Goal: Task Accomplishment & Management: Manage account settings

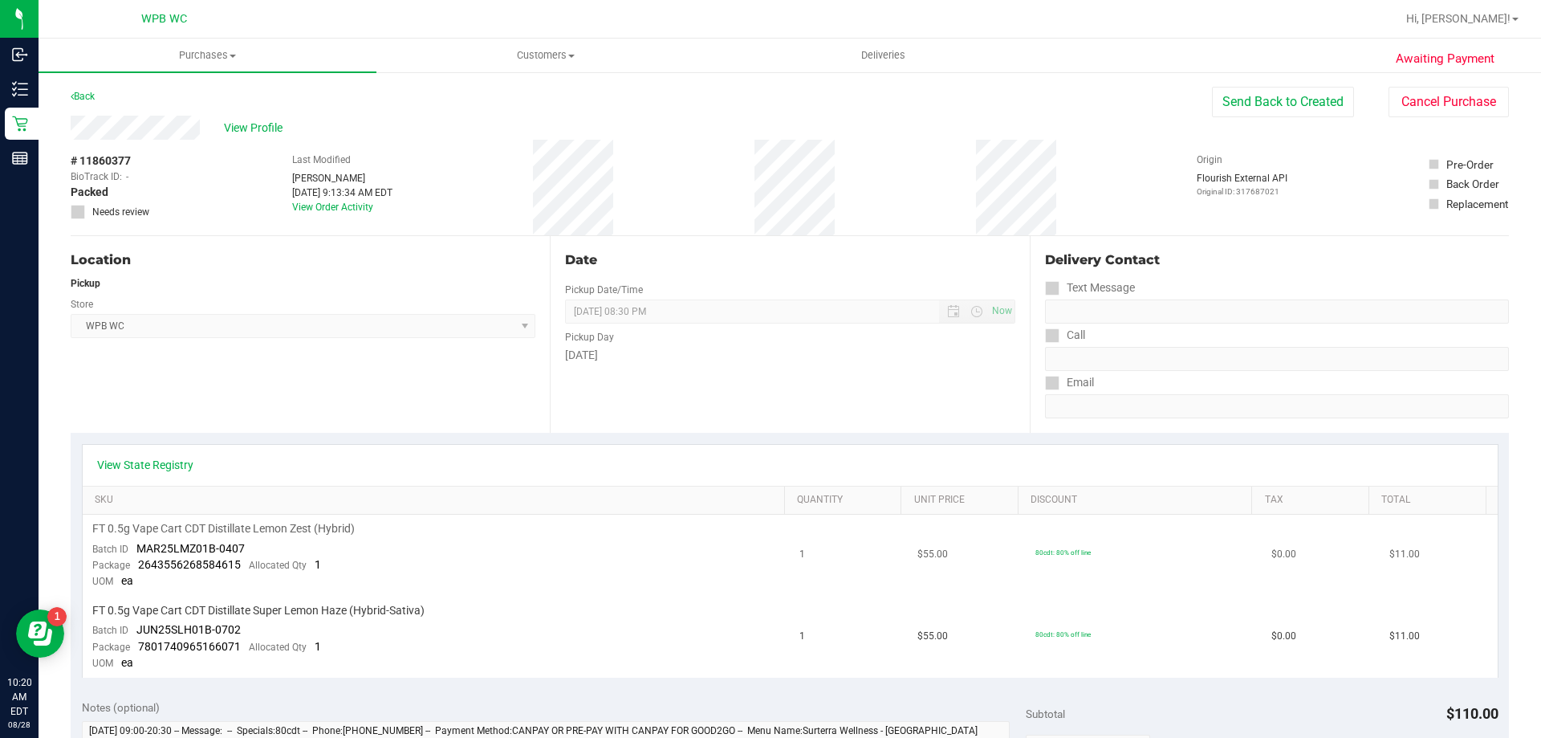
scroll to position [161, 0]
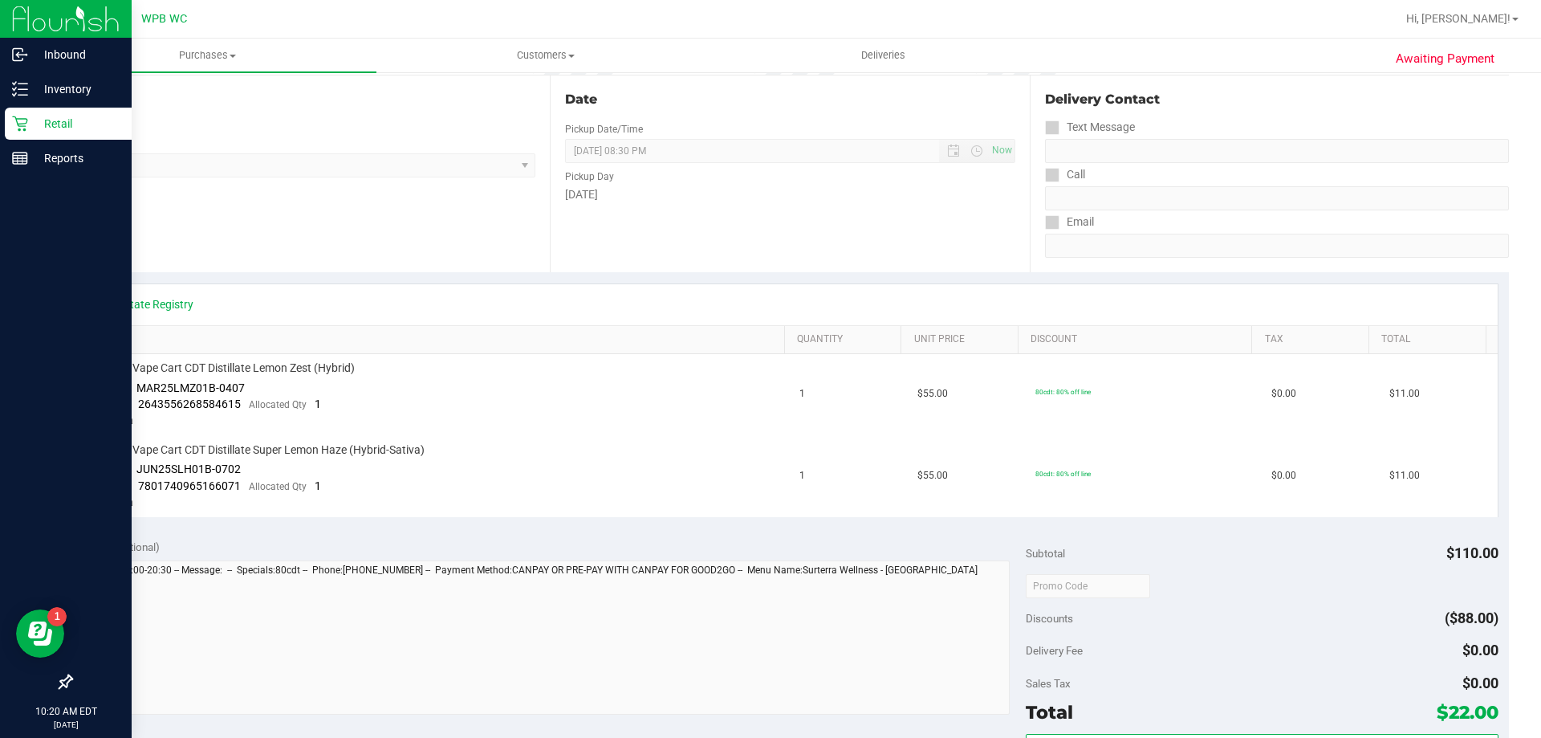
click at [47, 133] on div "Retail" at bounding box center [68, 124] width 127 height 32
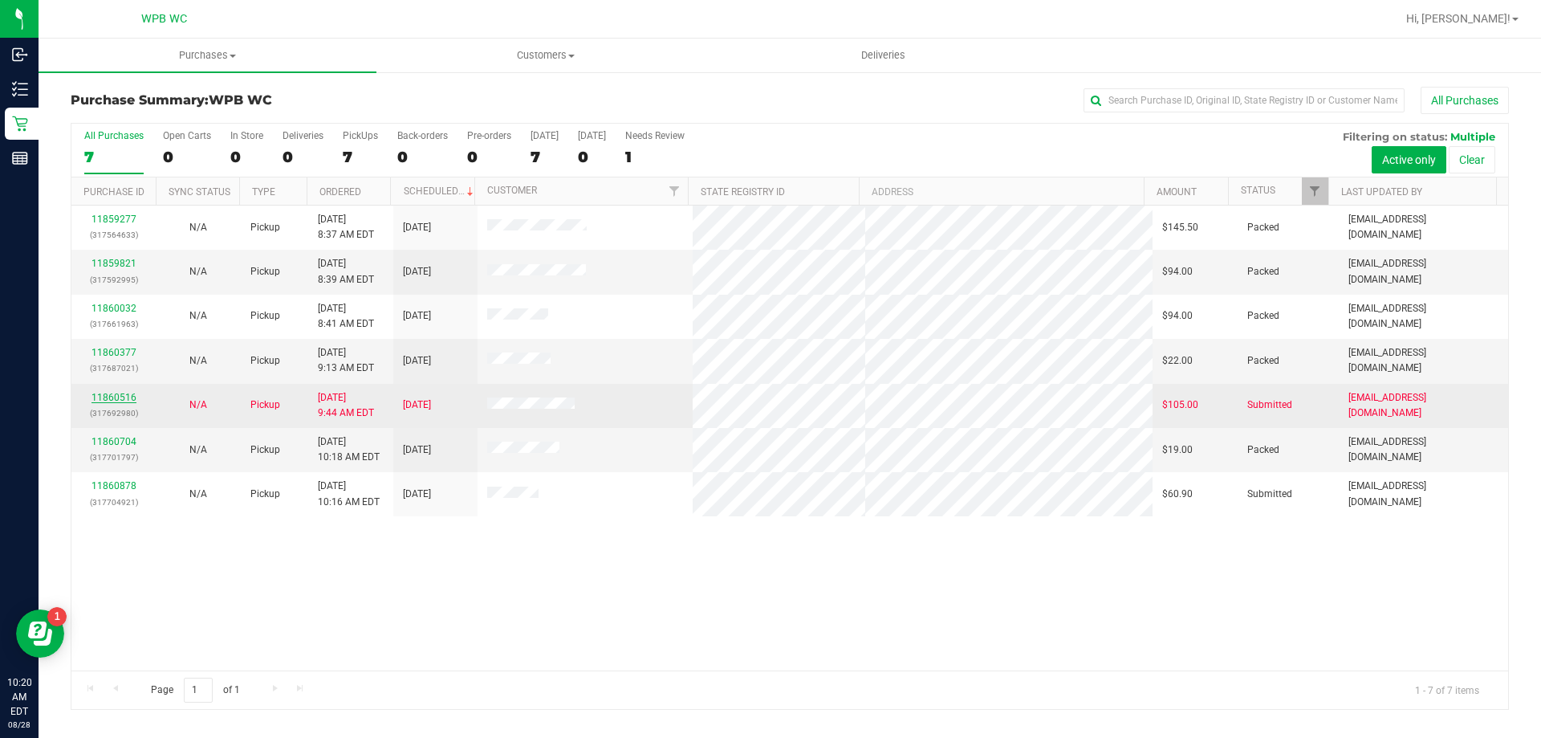
click at [121, 394] on link "11860516" at bounding box center [114, 397] width 45 height 11
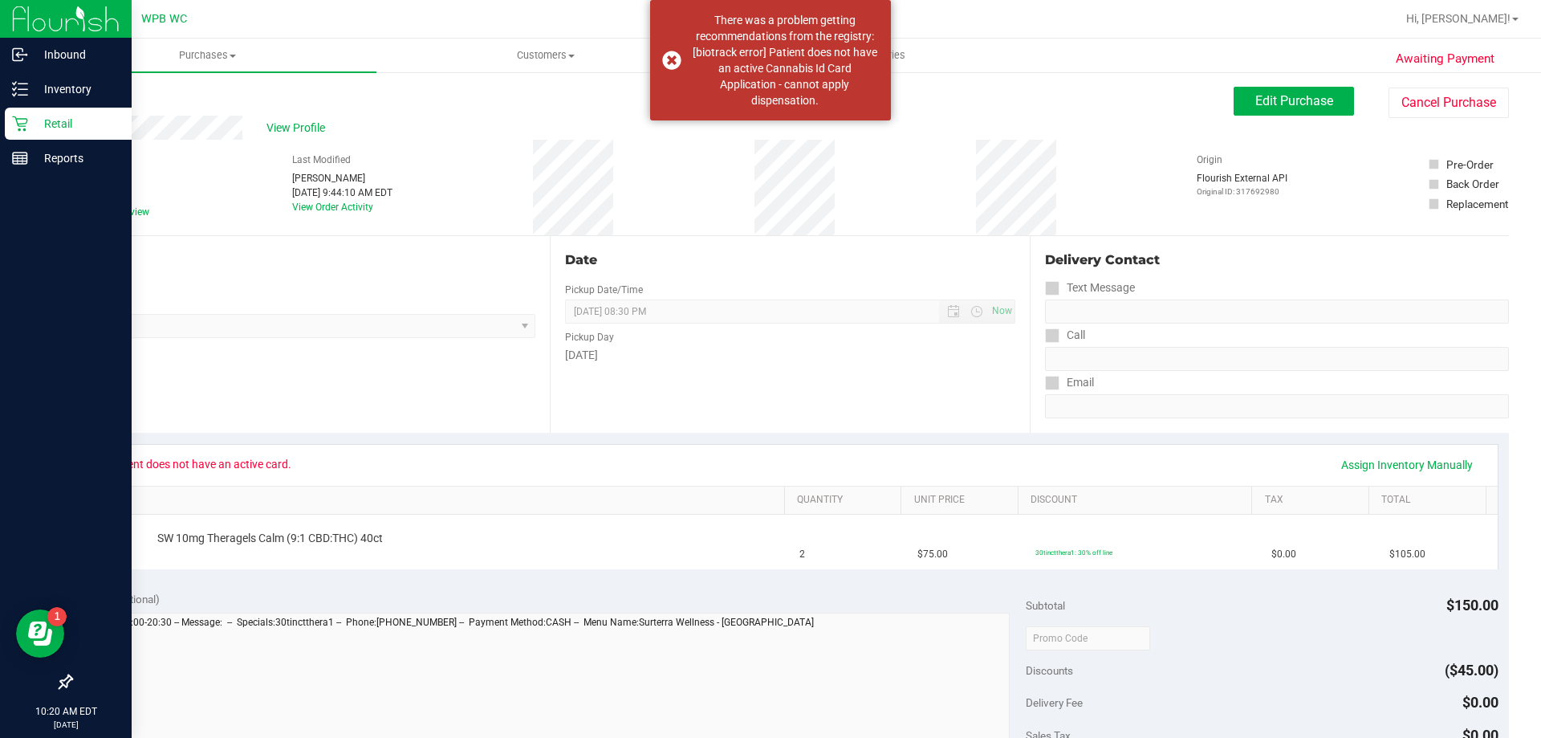
click at [30, 130] on p "Retail" at bounding box center [76, 123] width 96 height 19
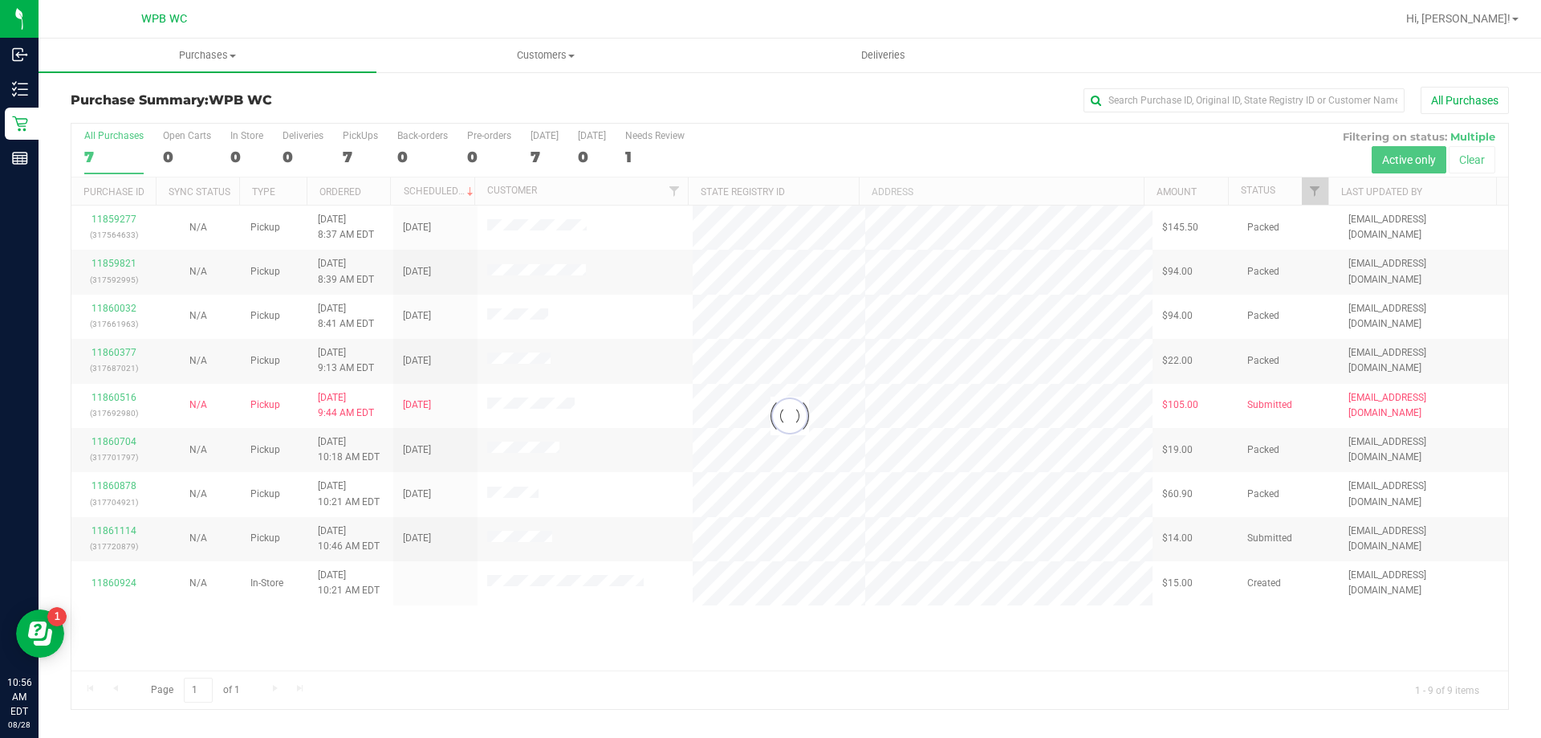
click at [890, 654] on div at bounding box center [789, 416] width 1437 height 585
